Goal: Use online tool/utility: Utilize a website feature to perform a specific function

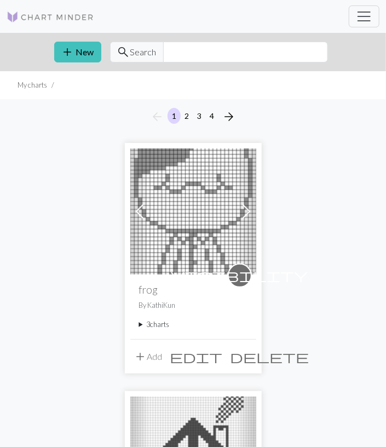
click at [163, 323] on summary "3 charts" at bounding box center [193, 324] width 108 height 10
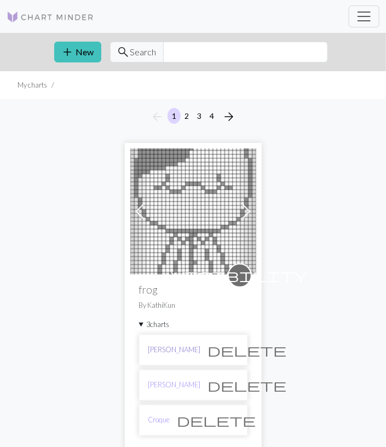
click at [169, 348] on link "[PERSON_NAME]" at bounding box center [174, 349] width 53 height 10
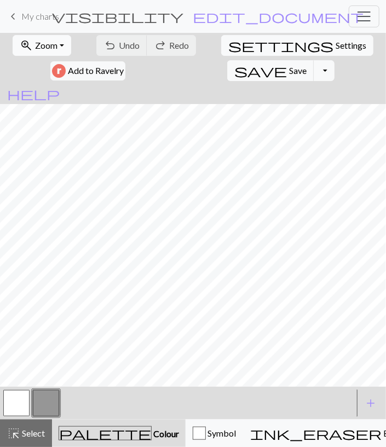
click at [49, 44] on button "zoom_in Zoom Zoom" at bounding box center [42, 45] width 59 height 21
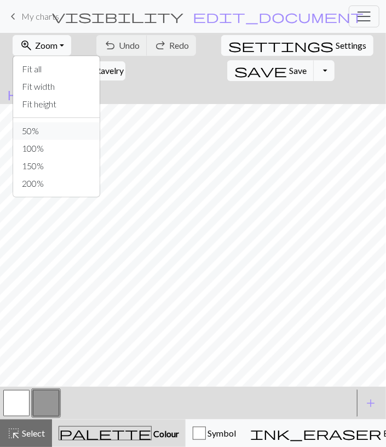
click at [59, 125] on button "50%" at bounding box center [56, 131] width 86 height 18
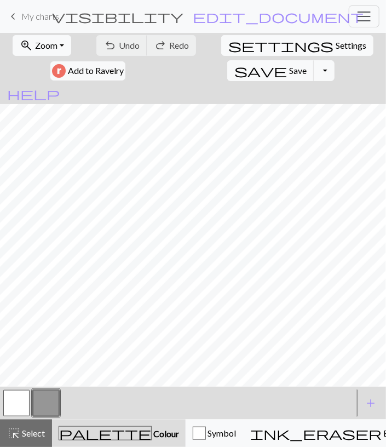
click at [21, 404] on button "button" at bounding box center [16, 403] width 26 height 26
drag, startPoint x: 52, startPoint y: 398, endPoint x: 247, endPoint y: 42, distance: 406.3
click at [52, 397] on button "button" at bounding box center [46, 403] width 26 height 26
click at [24, 396] on button "button" at bounding box center [16, 403] width 26 height 26
click at [42, 408] on button "button" at bounding box center [46, 403] width 26 height 26
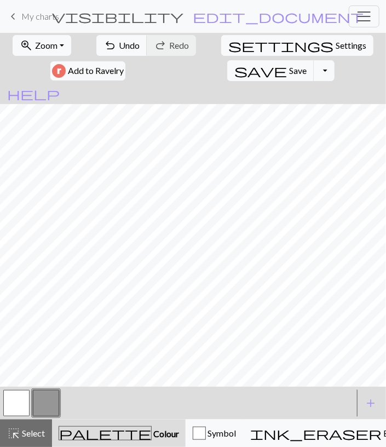
drag, startPoint x: 18, startPoint y: 402, endPoint x: 20, endPoint y: 395, distance: 8.1
click at [18, 402] on button "button" at bounding box center [16, 403] width 26 height 26
click at [44, 406] on button "button" at bounding box center [46, 403] width 26 height 26
click at [306, 65] on span "Save" at bounding box center [298, 70] width 18 height 10
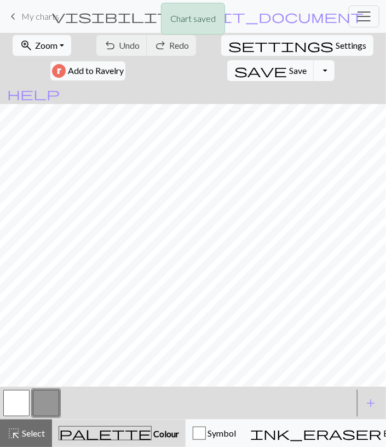
click at [326, 60] on button "Toggle Dropdown" at bounding box center [324, 70] width 21 height 21
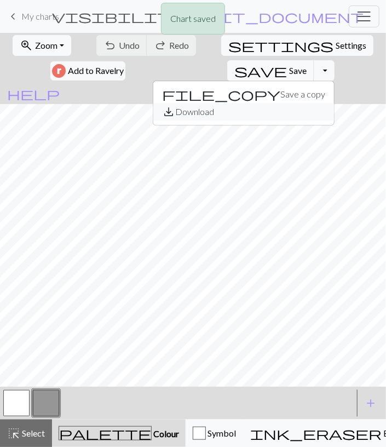
click at [326, 103] on button "save_alt Download" at bounding box center [243, 112] width 181 height 18
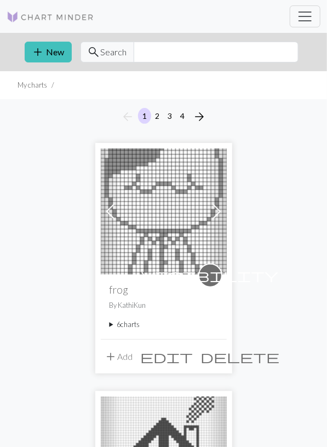
click at [129, 328] on summary "6 charts" at bounding box center [163, 324] width 108 height 10
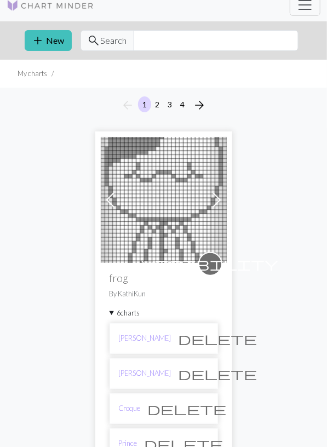
scroll to position [171, 0]
